Goal: Transaction & Acquisition: Purchase product/service

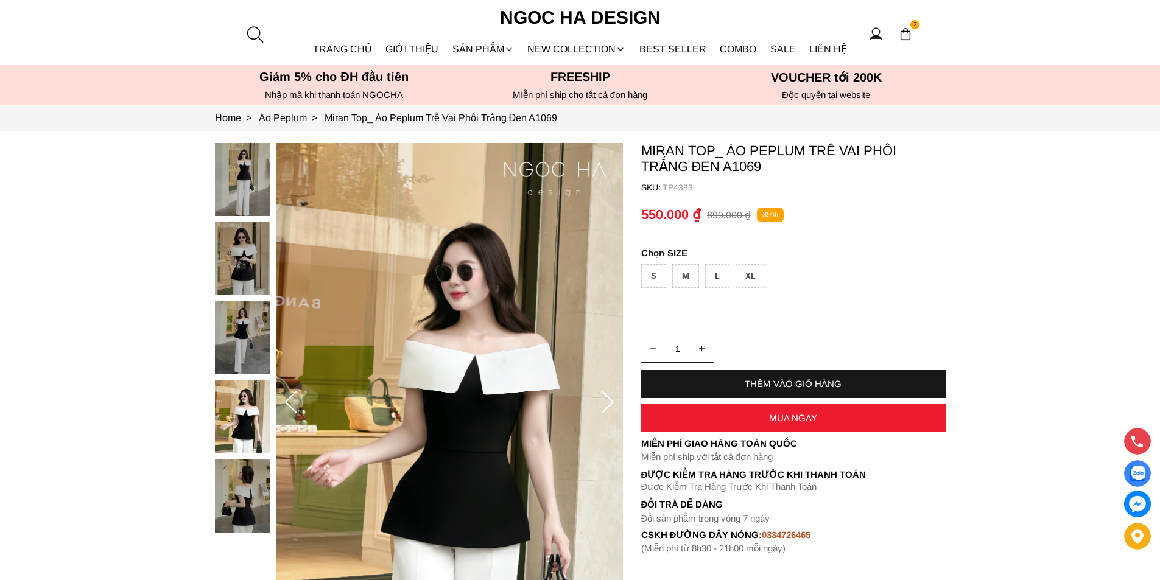
click at [252, 28] on div at bounding box center [254, 34] width 18 height 18
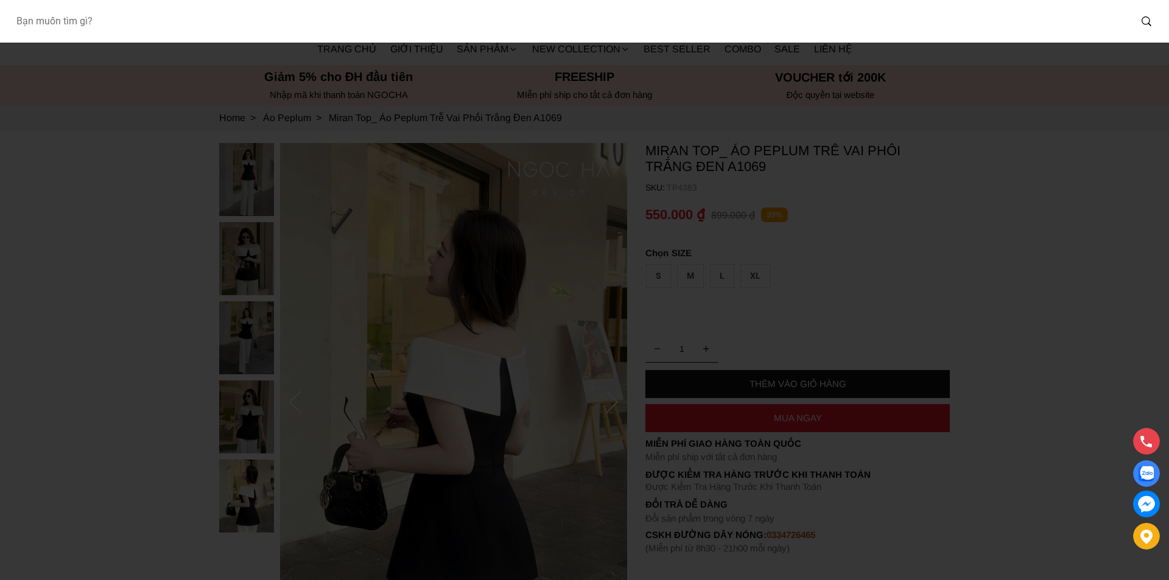
click at [170, 30] on input "Input search Bạn muốn tìm gì?" at bounding box center [568, 21] width 1124 height 28
type input "BQ013"
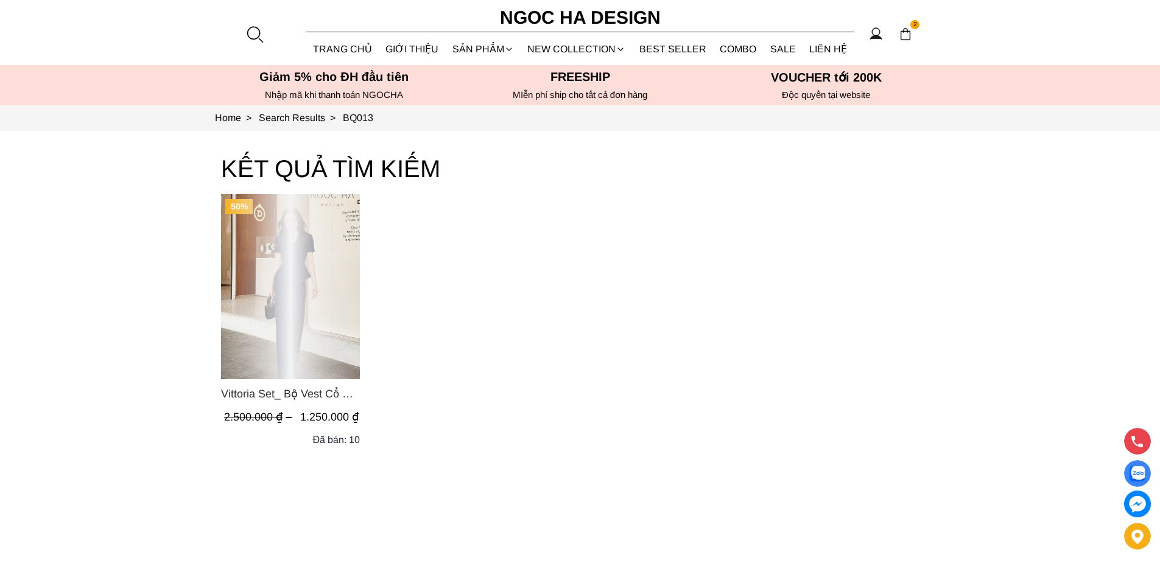
click at [292, 255] on div "Product image - Vittoria Set_ Bộ Vest Cổ V Quần Suông Kẻ Sọc BQ013" at bounding box center [290, 286] width 139 height 185
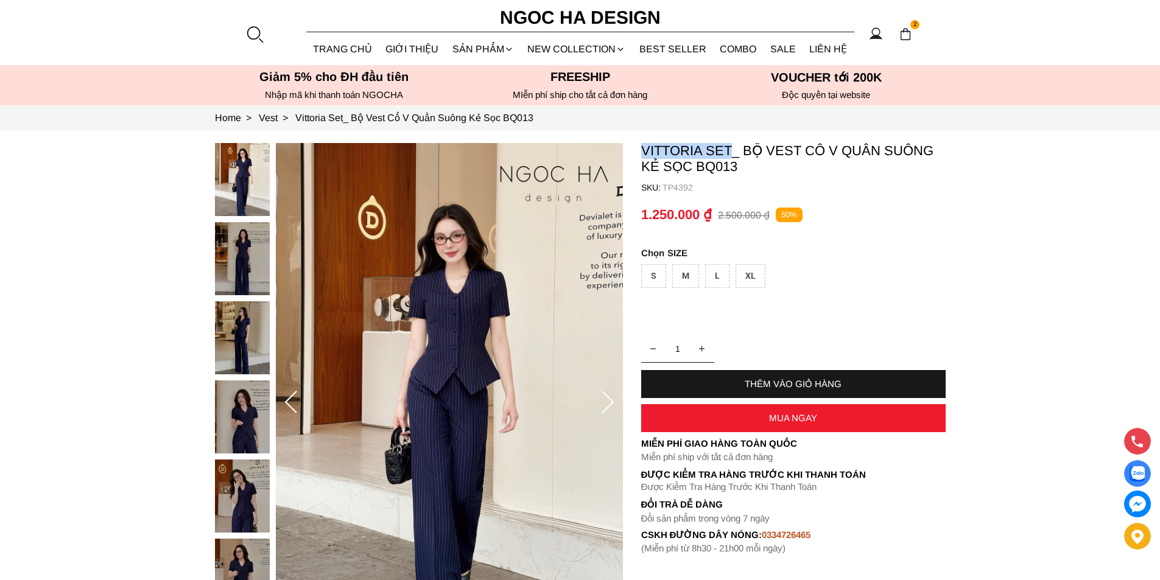
drag, startPoint x: 636, startPoint y: 146, endPoint x: 732, endPoint y: 152, distance: 95.8
click at [732, 152] on section "Vittoria Set_ Bộ Vest Cổ V Quần Suông Kẻ Sọc BQ013 SKU: TP4392 1 THÊM VÀO GIỎ H…" at bounding box center [580, 403] width 1160 height 544
click at [785, 166] on p "Vittoria Set_ Bộ Vest Cổ V Quần Suông Kẻ Sọc BQ013" at bounding box center [793, 159] width 304 height 32
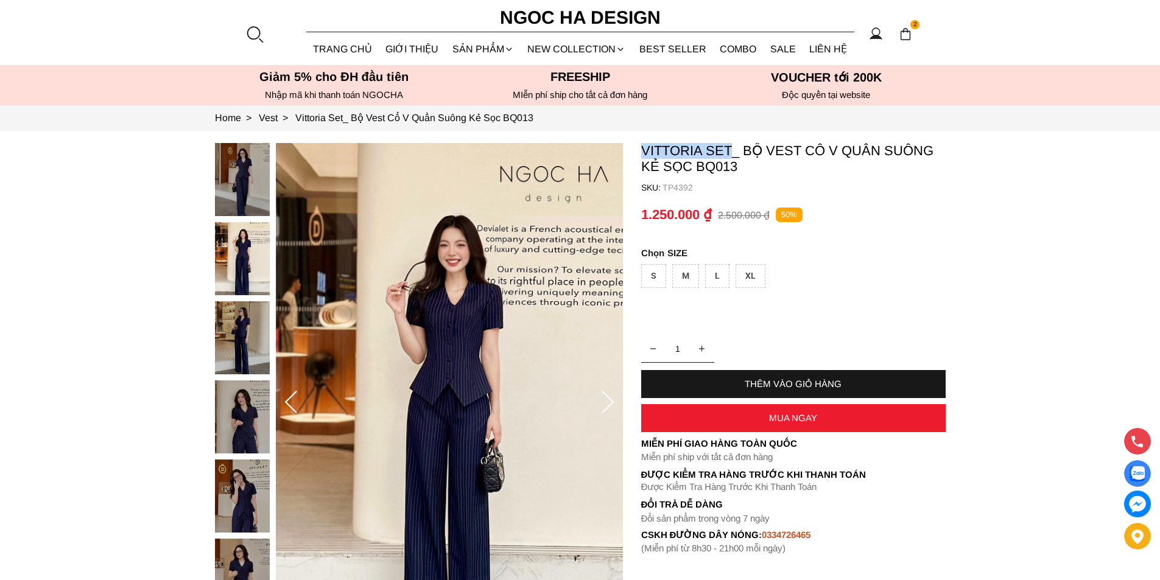
drag, startPoint x: 641, startPoint y: 144, endPoint x: 734, endPoint y: 152, distance: 93.4
click at [734, 152] on p "Vittoria Set_ Bộ Vest Cổ V Quần Suông Kẻ Sọc BQ013" at bounding box center [793, 159] width 304 height 32
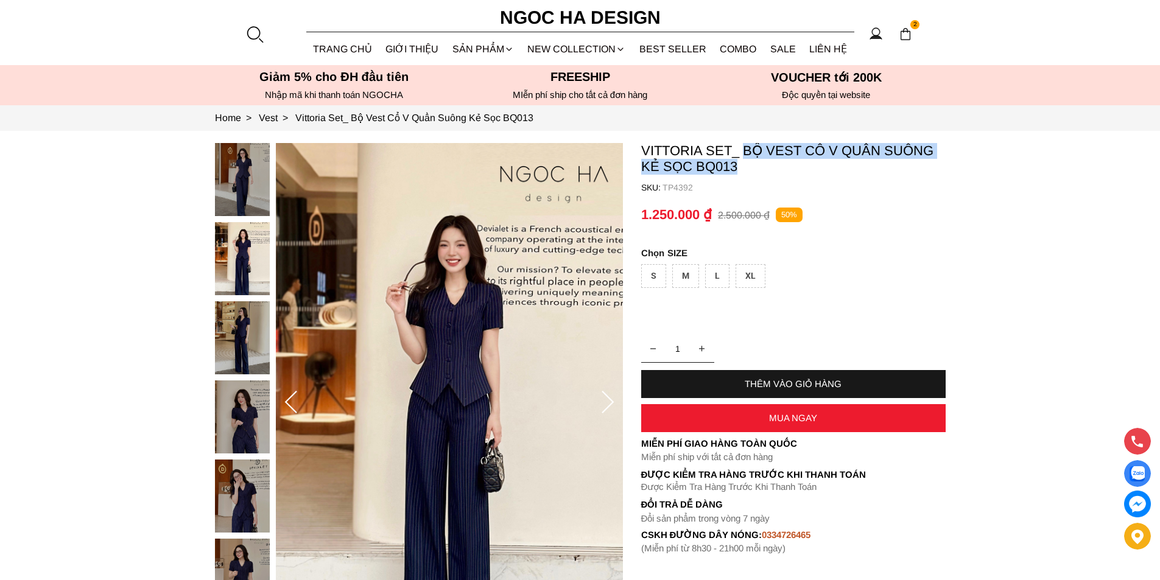
copy p "Bộ Vest Cổ V Quần Suông Kẻ Sọc BQ013"
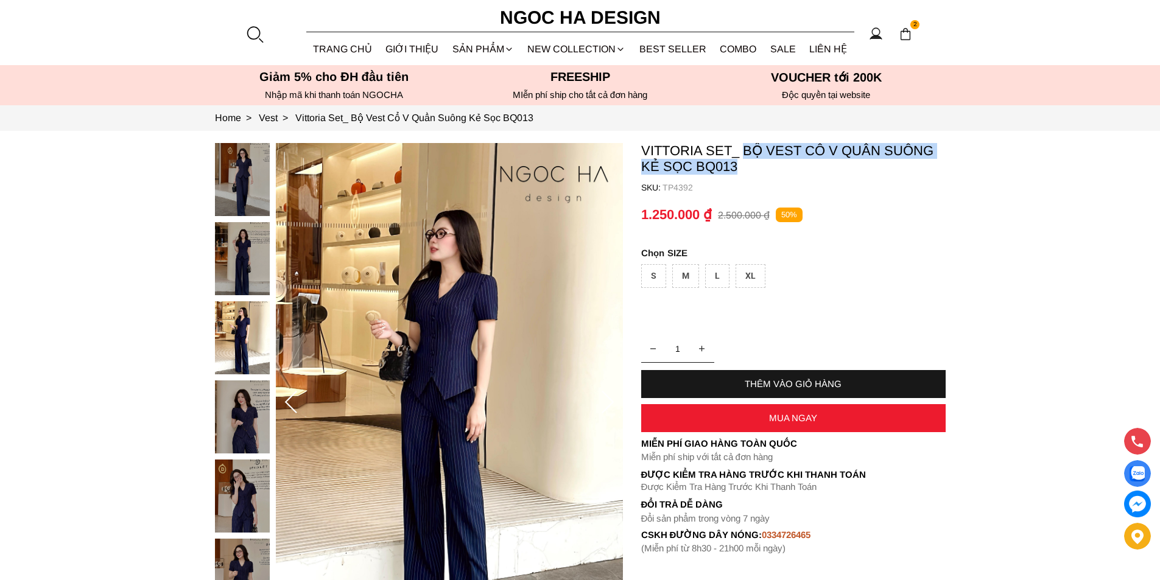
drag, startPoint x: 742, startPoint y: 144, endPoint x: 785, endPoint y: 166, distance: 48.5
click at [785, 166] on p "Vittoria Set_ Bộ Vest Cổ V Quần Suông Kẻ Sọc BQ013" at bounding box center [793, 159] width 304 height 32
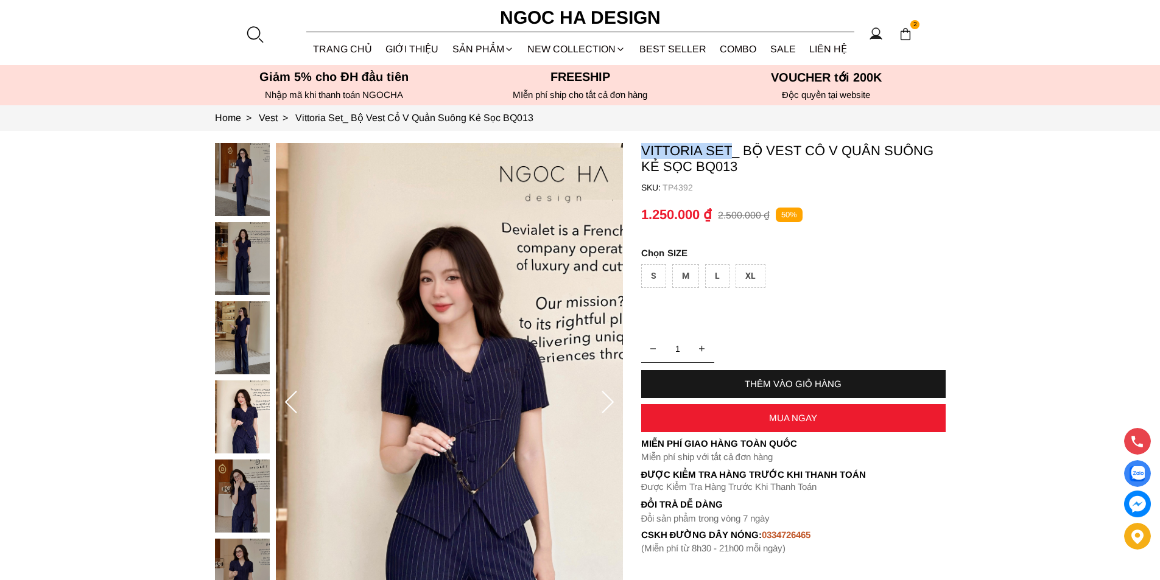
copy p "Vittoria Set"
drag, startPoint x: 639, startPoint y: 147, endPoint x: 729, endPoint y: 149, distance: 90.7
click at [729, 149] on section "Vittoria Set_ Bộ Vest Cổ V Quần Suông Kẻ Sọc BQ013 SKU: TP4392 1 THÊM VÀO GIỎ H…" at bounding box center [580, 403] width 1160 height 544
